Goal: Information Seeking & Learning: Find specific page/section

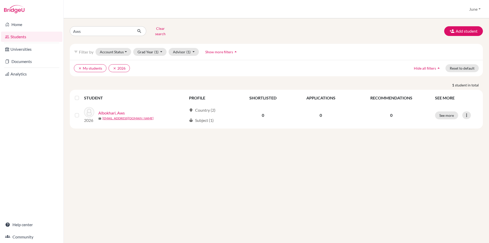
click at [319, 94] on th "APPLICATIONS" at bounding box center [320, 98] width 59 height 12
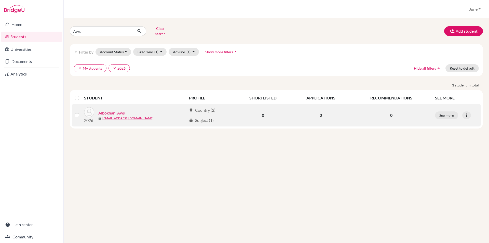
click at [112, 110] on link "Albokhari, Aws" at bounding box center [111, 113] width 26 height 6
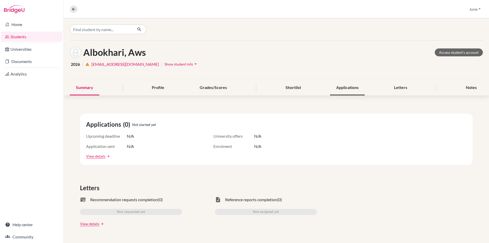
click at [345, 87] on div "Applications" at bounding box center [347, 87] width 35 height 15
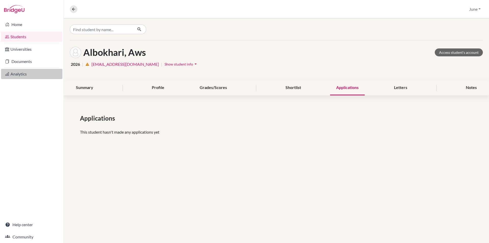
click at [18, 74] on link "Analytics" at bounding box center [31, 74] width 61 height 10
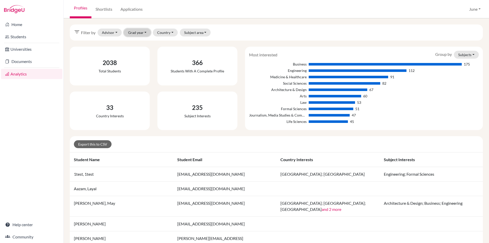
click at [145, 33] on button "Grad year" at bounding box center [137, 33] width 27 height 8
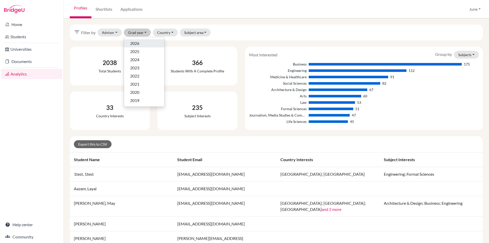
click at [136, 43] on span "2026" at bounding box center [134, 43] width 9 height 6
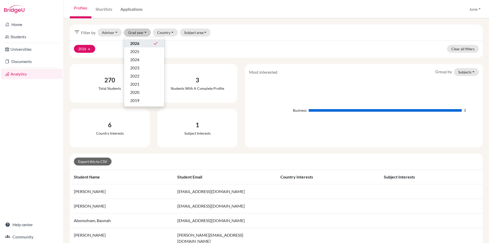
click at [132, 9] on link "Applications" at bounding box center [131, 9] width 30 height 18
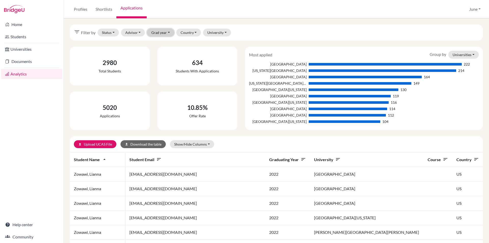
click at [168, 32] on button "Grad year" at bounding box center [160, 33] width 27 height 8
click at [159, 42] on span "2026" at bounding box center [157, 43] width 9 height 6
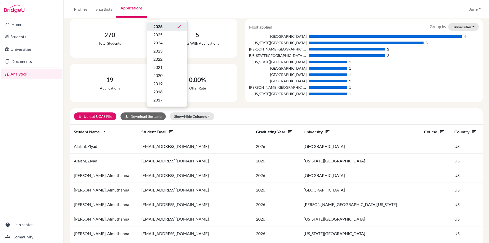
scroll to position [76, 0]
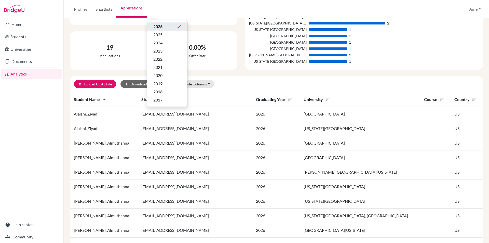
click at [105, 8] on link "Shortlists" at bounding box center [103, 9] width 25 height 18
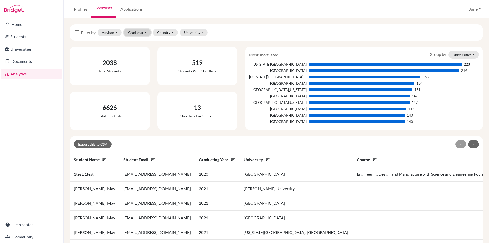
click at [144, 32] on button "Grad year" at bounding box center [137, 33] width 27 height 8
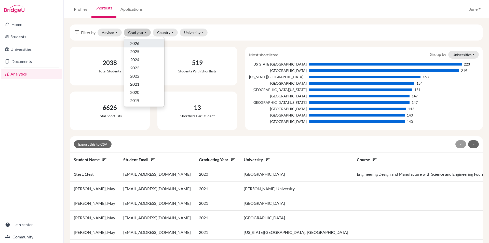
click at [137, 41] on span "2026" at bounding box center [134, 43] width 9 height 6
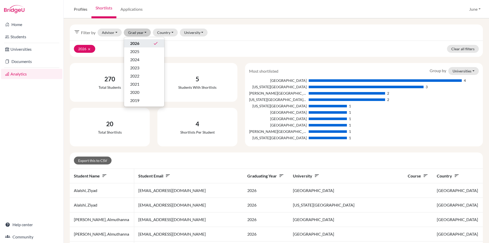
click at [80, 9] on link "Profiles" at bounding box center [81, 9] width 22 height 18
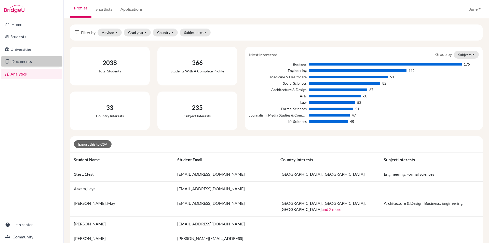
click at [19, 61] on link "Documents" at bounding box center [31, 61] width 61 height 10
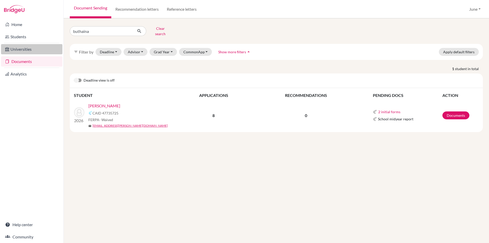
click at [20, 48] on link "Universities" at bounding box center [31, 49] width 61 height 10
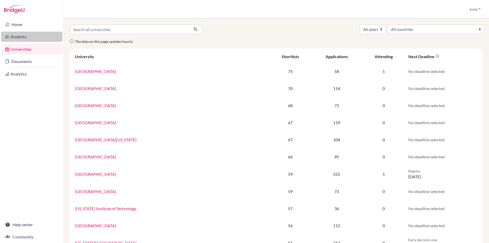
click at [17, 37] on link "Students" at bounding box center [31, 37] width 61 height 10
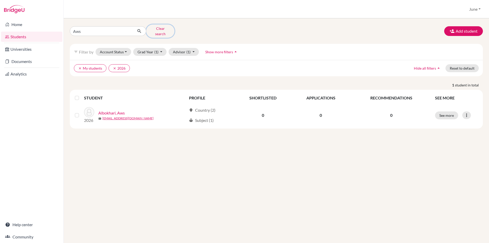
click at [162, 27] on button "Clear search" at bounding box center [160, 30] width 28 height 13
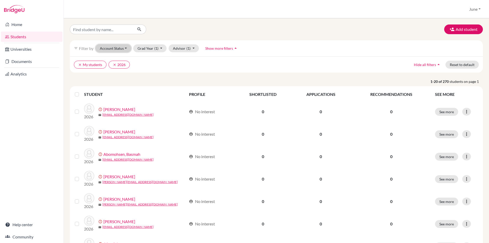
click at [124, 48] on button "Account Status" at bounding box center [113, 48] width 36 height 8
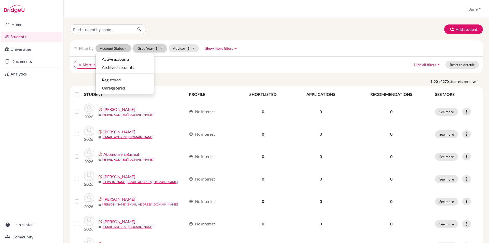
click at [160, 47] on button "Grad Year (1)" at bounding box center [150, 48] width 34 height 8
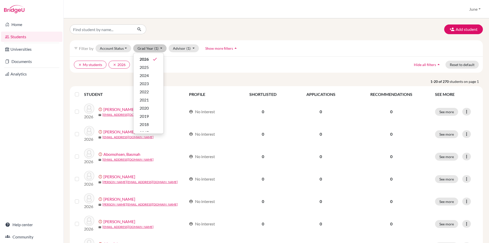
click at [235, 48] on icon "arrow_drop_up" at bounding box center [235, 48] width 5 height 5
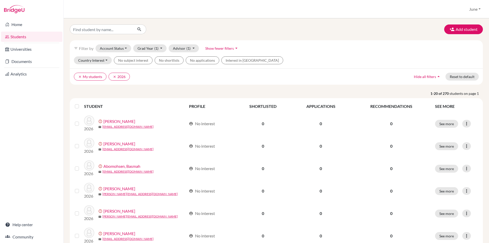
click at [285, 49] on div "filter_list Filter by Account Status Active accounts Archived accounts Register…" at bounding box center [276, 48] width 413 height 16
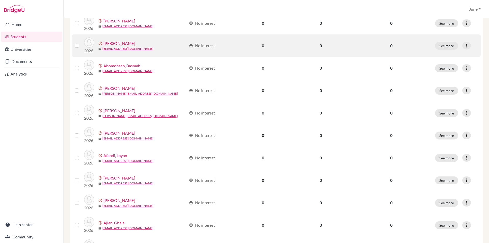
scroll to position [25, 0]
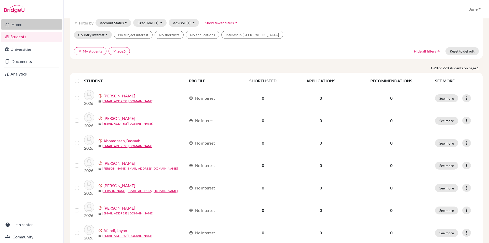
click at [17, 25] on link "Home" at bounding box center [31, 24] width 61 height 10
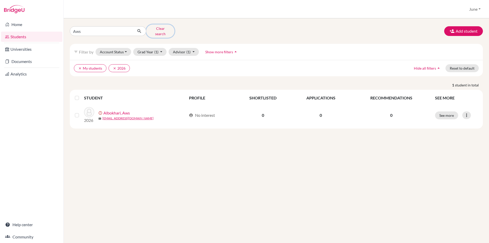
click at [157, 29] on button "Clear search" at bounding box center [160, 30] width 28 height 13
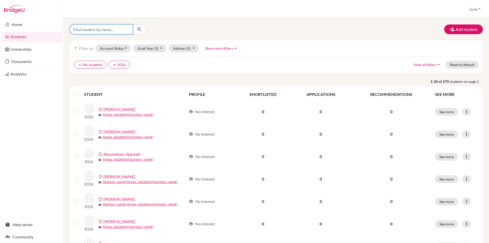
click at [94, 30] on input "Find student by name..." at bounding box center [101, 29] width 63 height 10
type input "taha"
click button "submit" at bounding box center [139, 29] width 13 height 10
